Goal: Ask a question

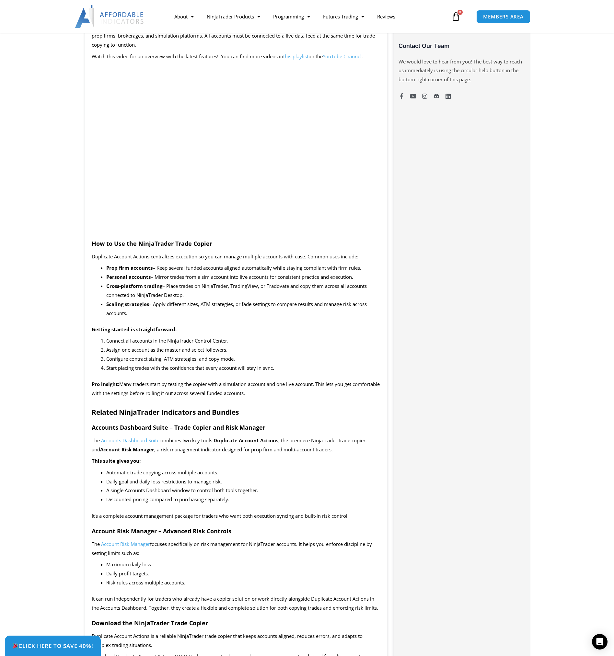
scroll to position [486, 0]
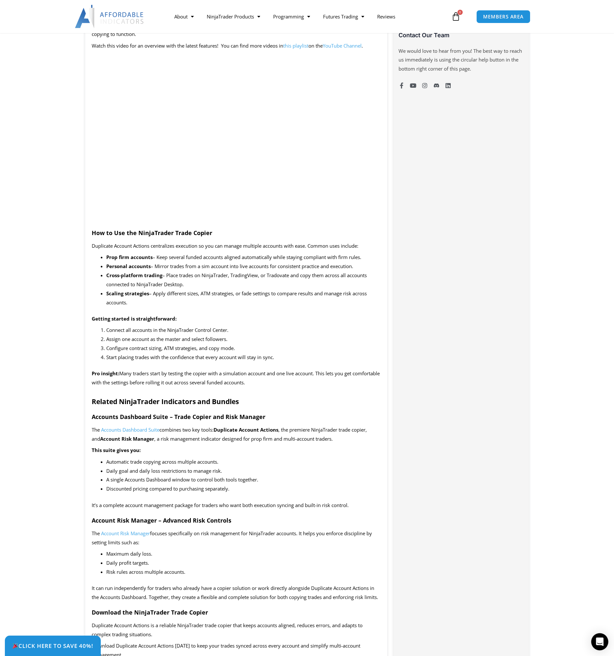
click at [602, 642] on icon "Open Intercom Messenger" at bounding box center [599, 642] width 7 height 8
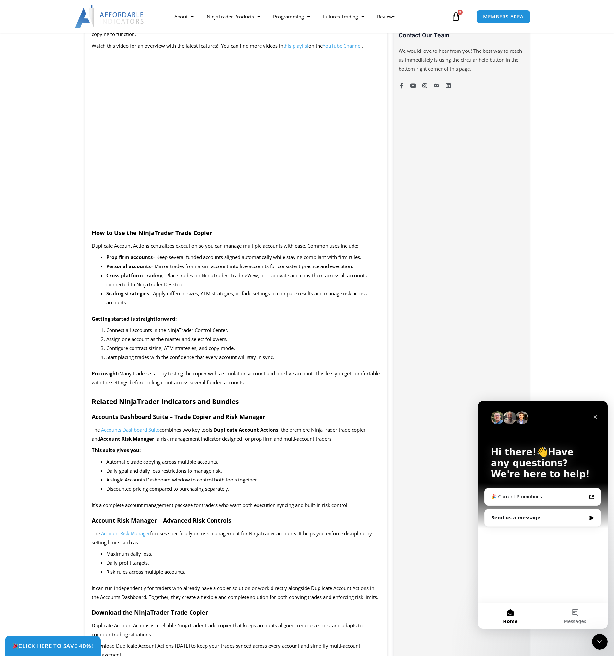
scroll to position [0, 0]
click at [548, 499] on div "🎉 Current Promotions" at bounding box center [538, 497] width 95 height 7
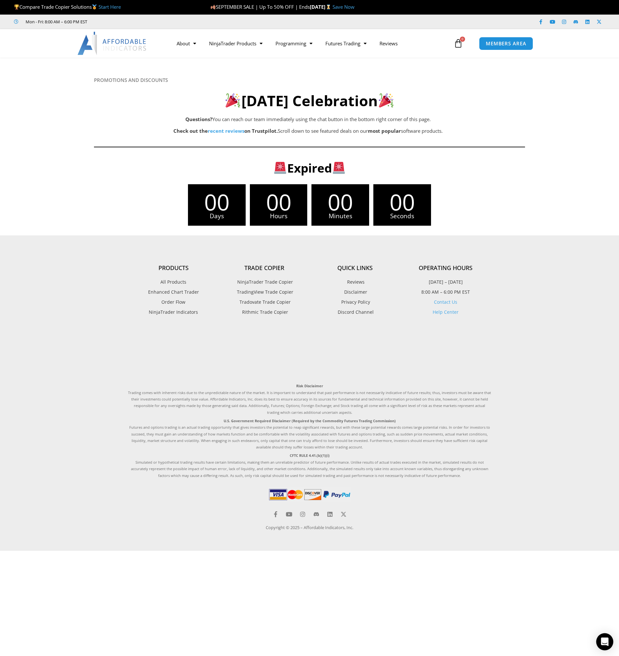
click at [604, 647] on div "Open Intercom Messenger" at bounding box center [604, 642] width 17 height 17
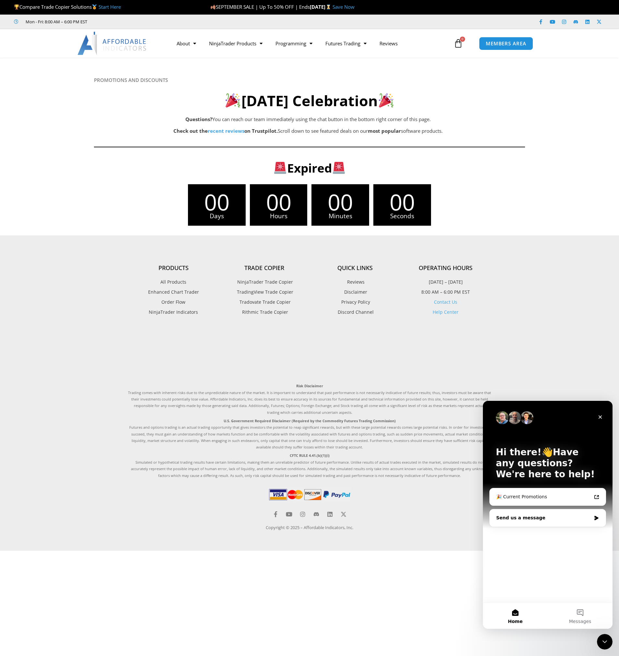
click at [583, 520] on div "Send us a message" at bounding box center [543, 518] width 95 height 7
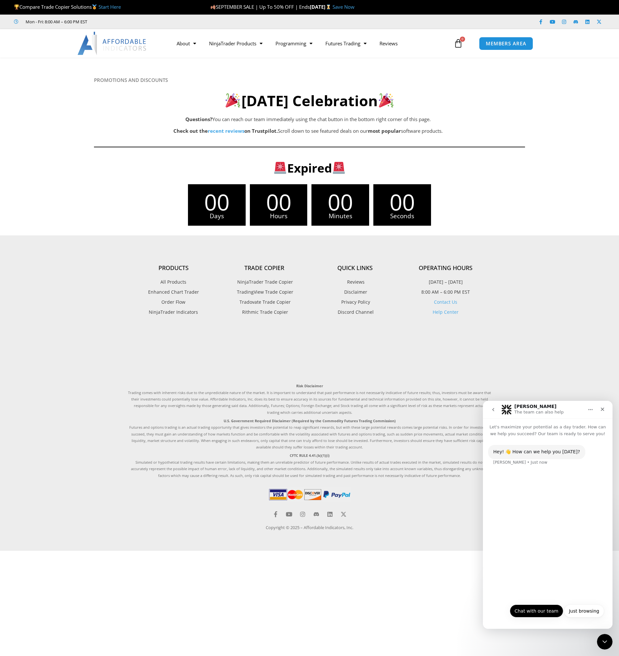
click at [538, 614] on button "Chat with our team" at bounding box center [536, 611] width 53 height 13
click at [598, 613] on button "No" at bounding box center [596, 611] width 16 height 13
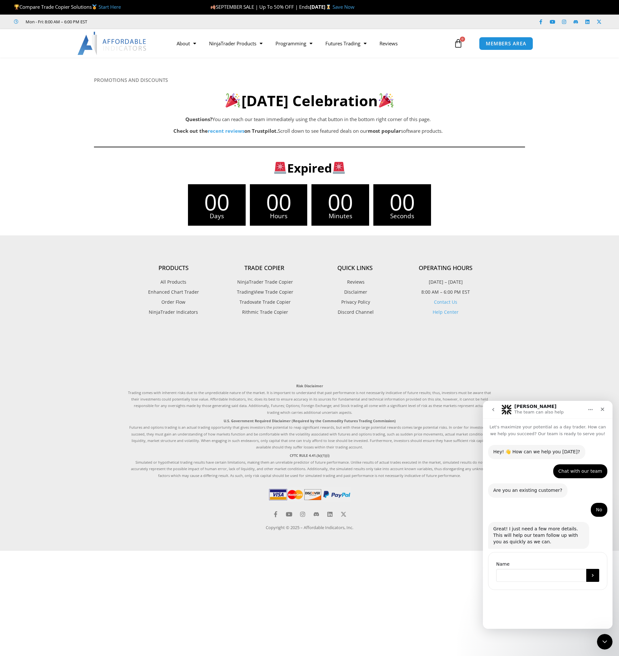
click at [522, 575] on input "Name" at bounding box center [541, 575] width 90 height 13
type input "**"
click at [590, 576] on button "Submit" at bounding box center [592, 575] width 13 height 13
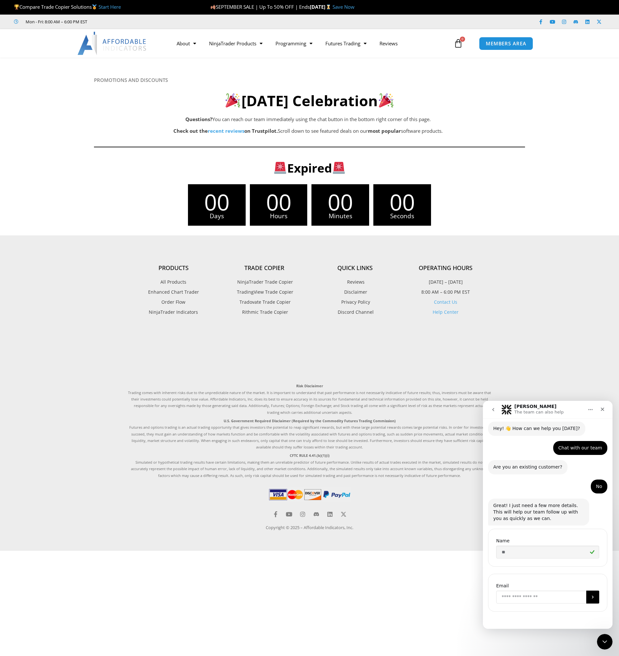
click at [532, 599] on input "Enter your email" at bounding box center [541, 597] width 90 height 13
click at [527, 599] on input "Enter your email" at bounding box center [541, 597] width 90 height 13
type input "**********"
click at [590, 596] on icon "Submit" at bounding box center [592, 597] width 5 height 5
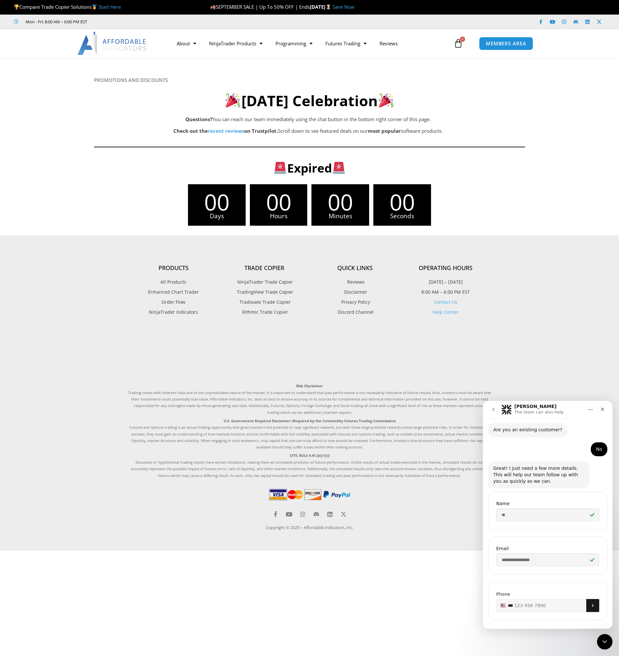
scroll to position [68, 0]
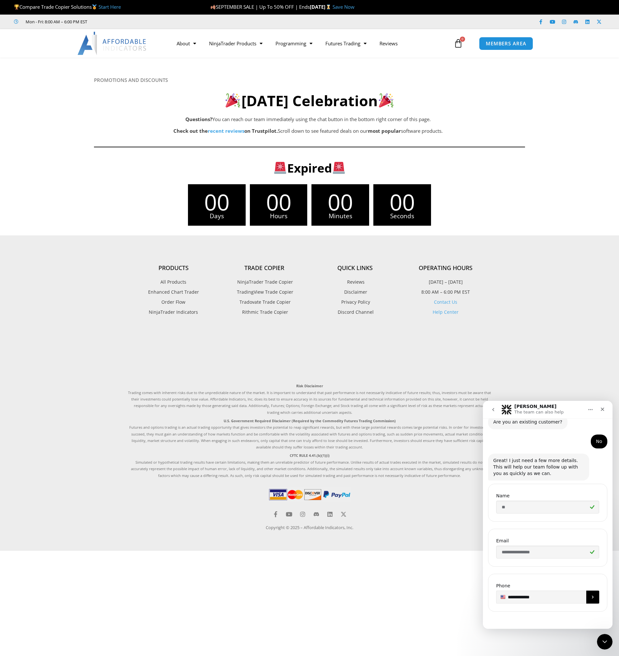
type input "**********"
click at [591, 597] on icon "Submit" at bounding box center [592, 597] width 5 height 5
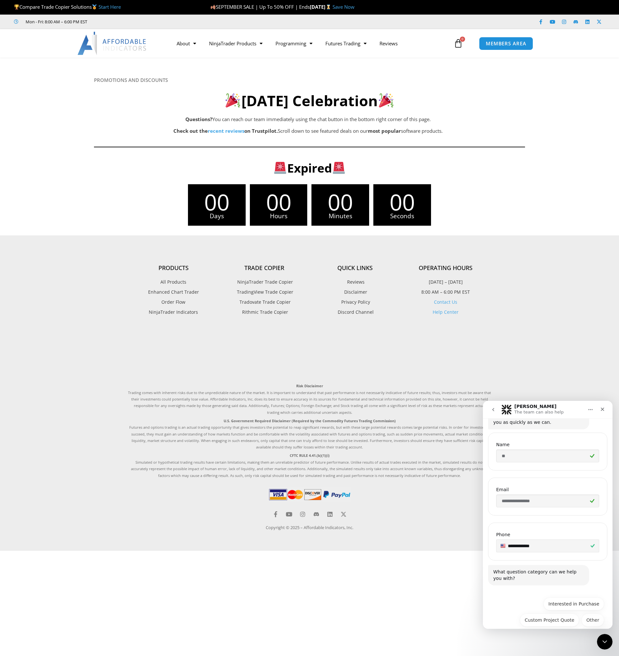
scroll to position [128, 0]
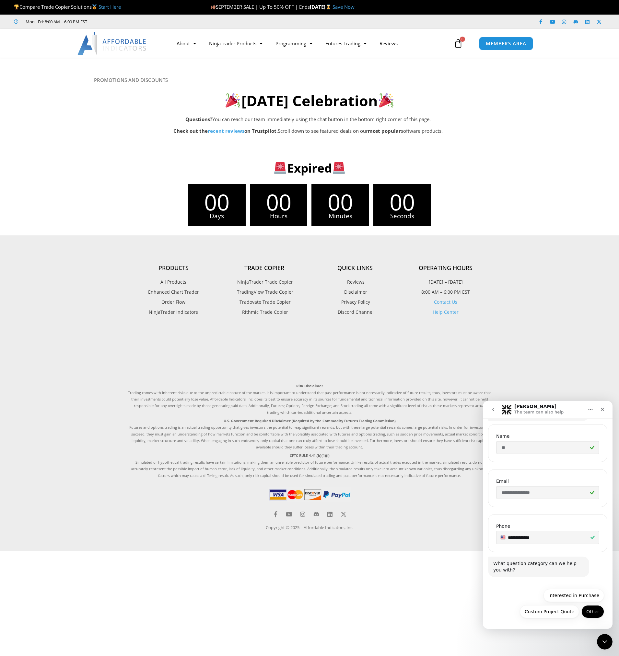
click at [592, 616] on button "Other" at bounding box center [592, 611] width 23 height 13
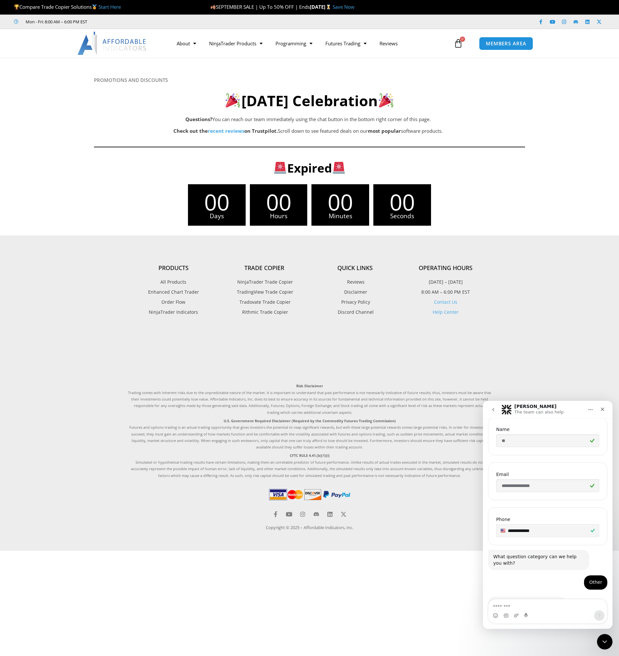
scroll to position [158, 0]
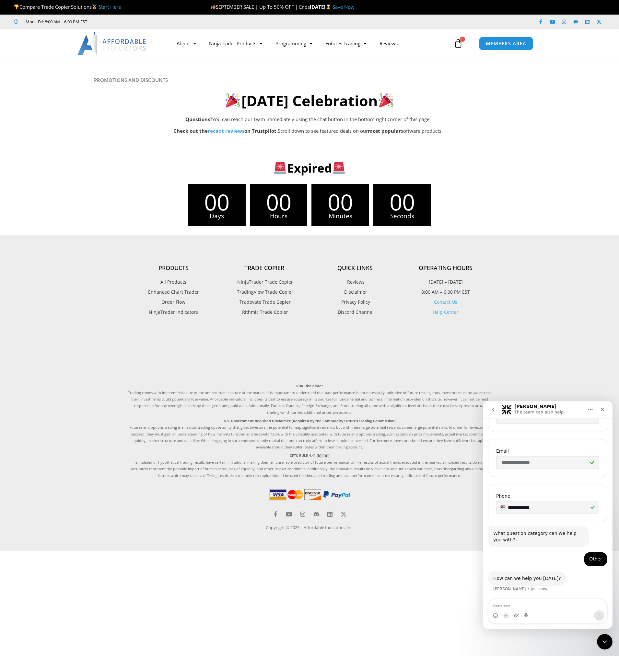
click at [539, 606] on textarea "Message…" at bounding box center [547, 605] width 119 height 11
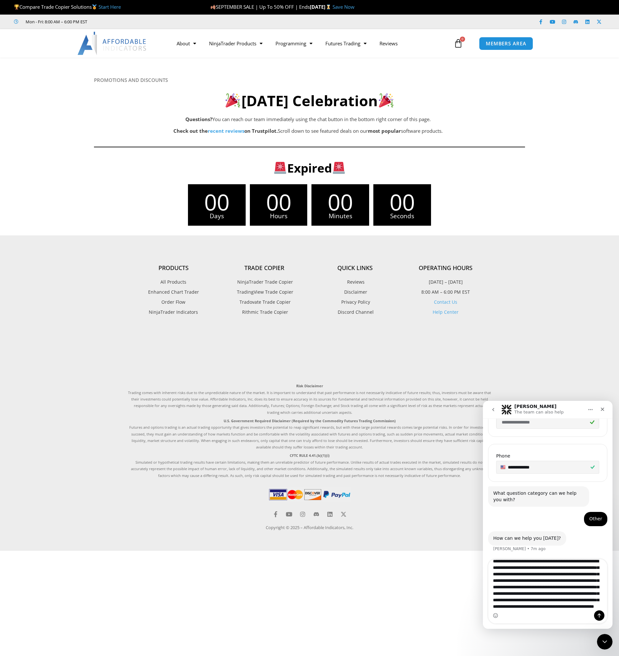
scroll to position [24, 0]
type textarea "**********"
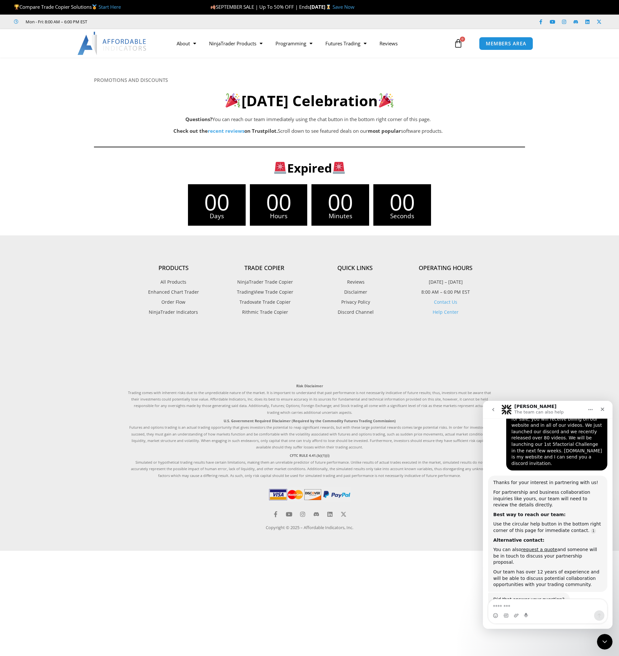
scroll to position [383, 0]
type textarea "**********"
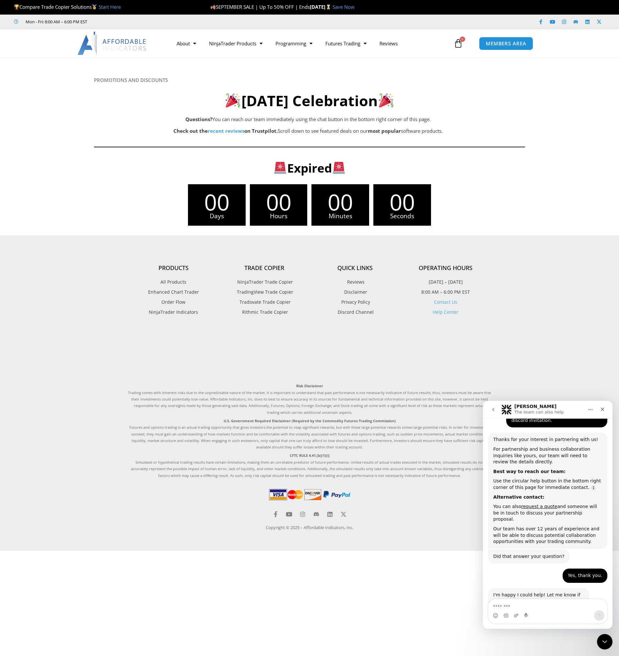
scroll to position [428, 0]
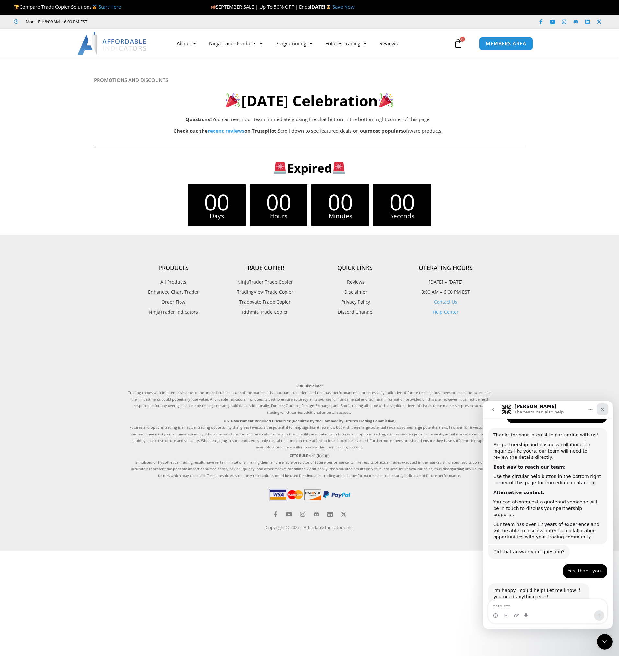
click at [602, 409] on icon "Close" at bounding box center [603, 410] width 4 height 4
